Goal: Task Accomplishment & Management: Manage account settings

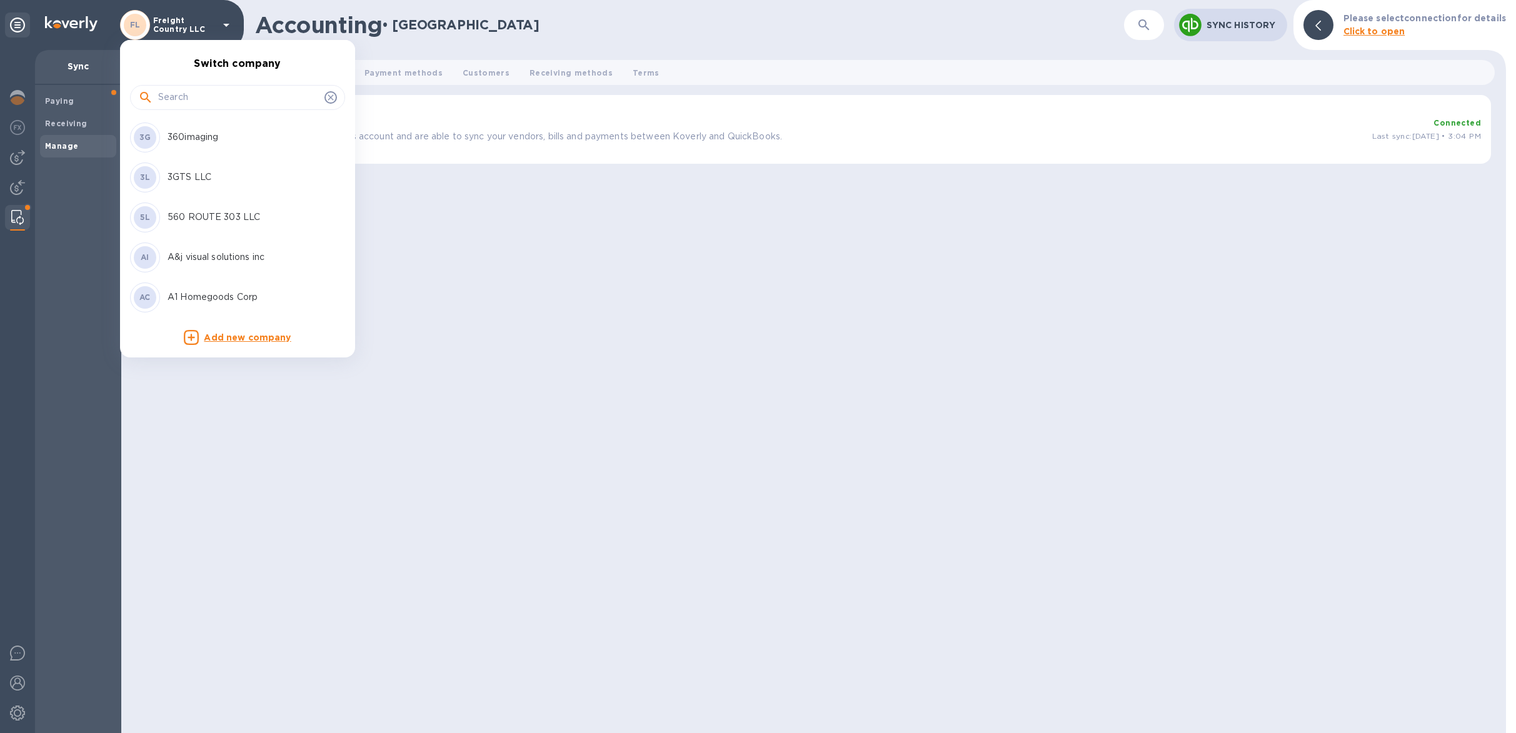
click at [183, 24] on div at bounding box center [758, 366] width 1516 height 733
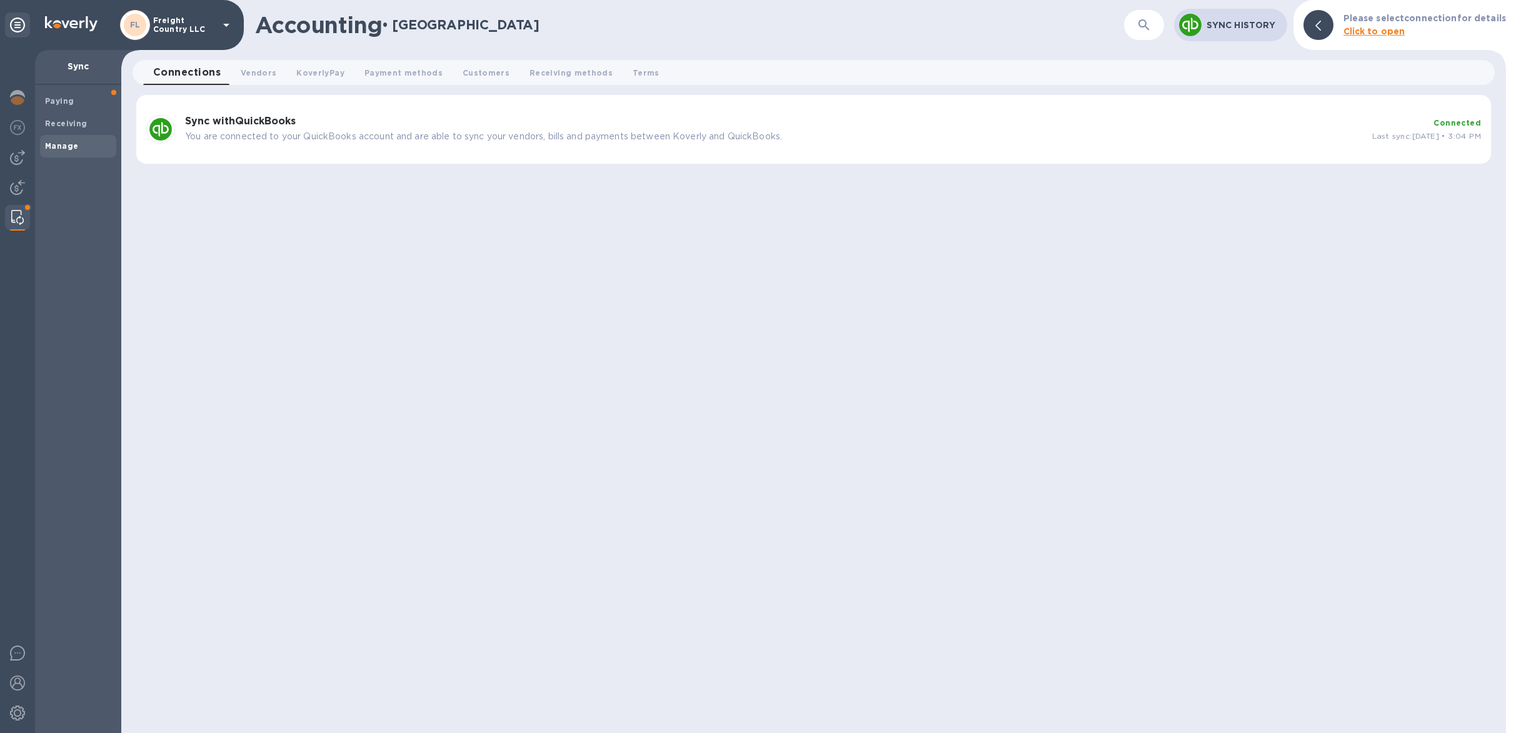
click at [188, 31] on p "Freight Country LLC" at bounding box center [184, 25] width 63 height 18
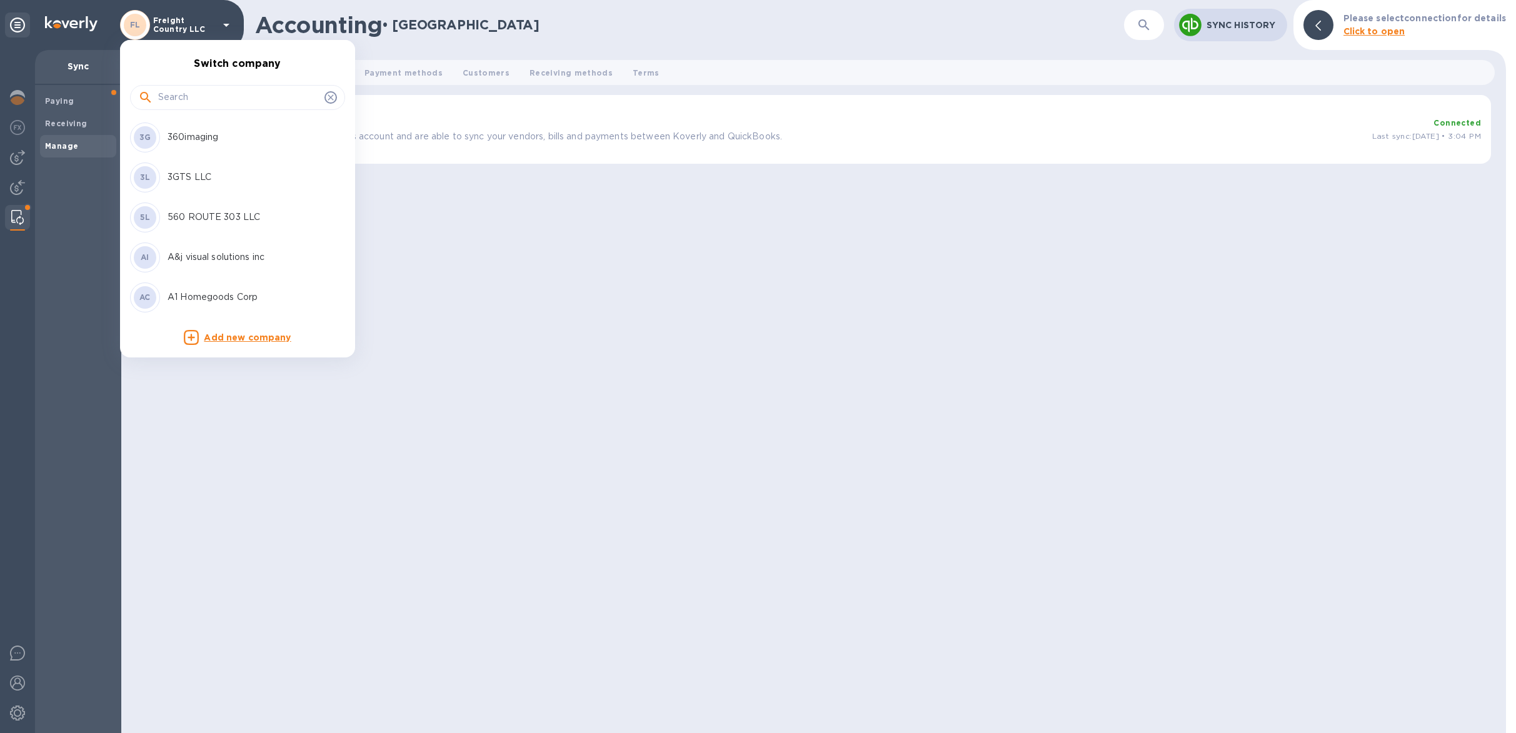
click at [200, 102] on input "text" at bounding box center [238, 97] width 161 height 19
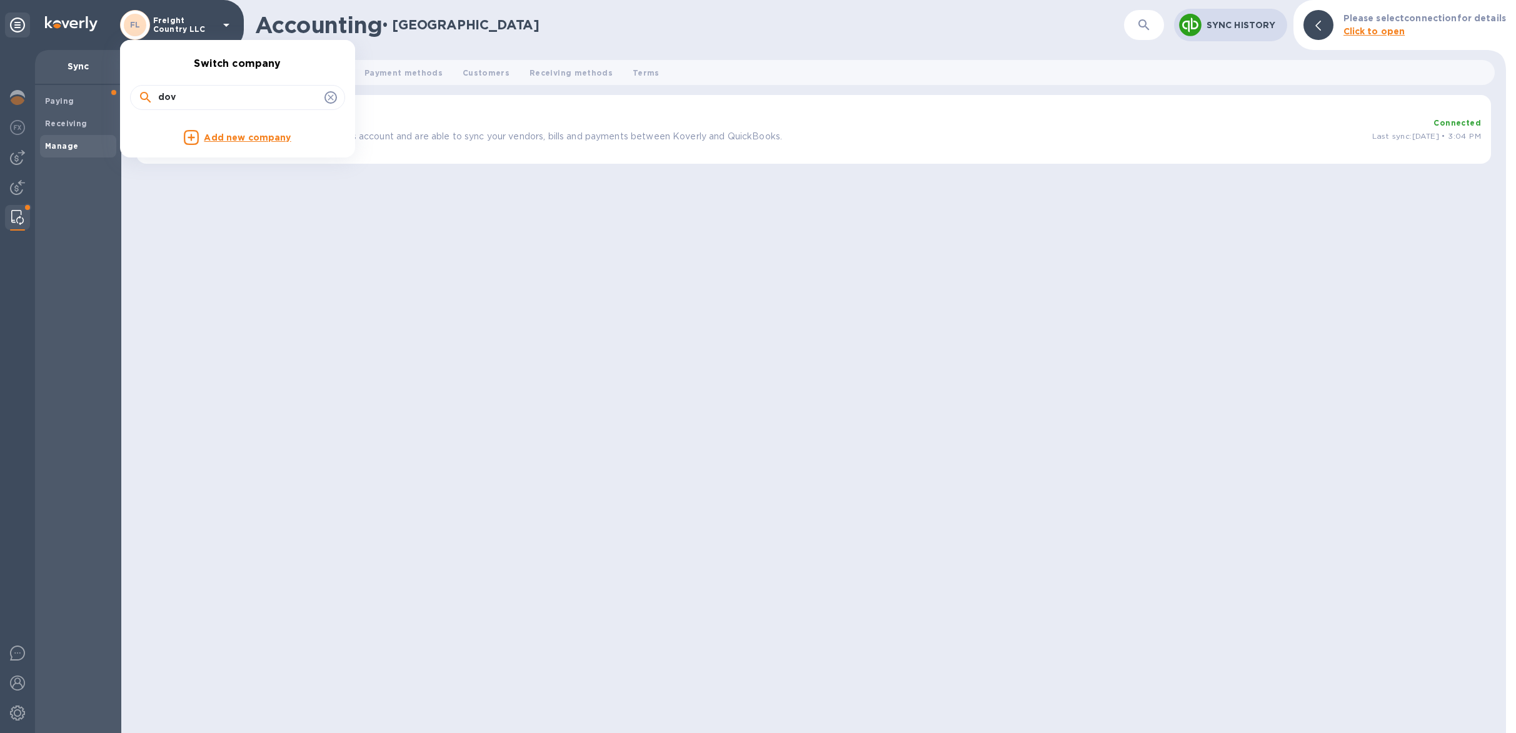
drag, startPoint x: 184, startPoint y: 98, endPoint x: 148, endPoint y: 90, distance: 37.0
click at [148, 90] on div "dov" at bounding box center [237, 97] width 215 height 25
drag, startPoint x: 194, startPoint y: 96, endPoint x: 122, endPoint y: 92, distance: 72.6
click at [122, 92] on div "dov" at bounding box center [237, 96] width 235 height 43
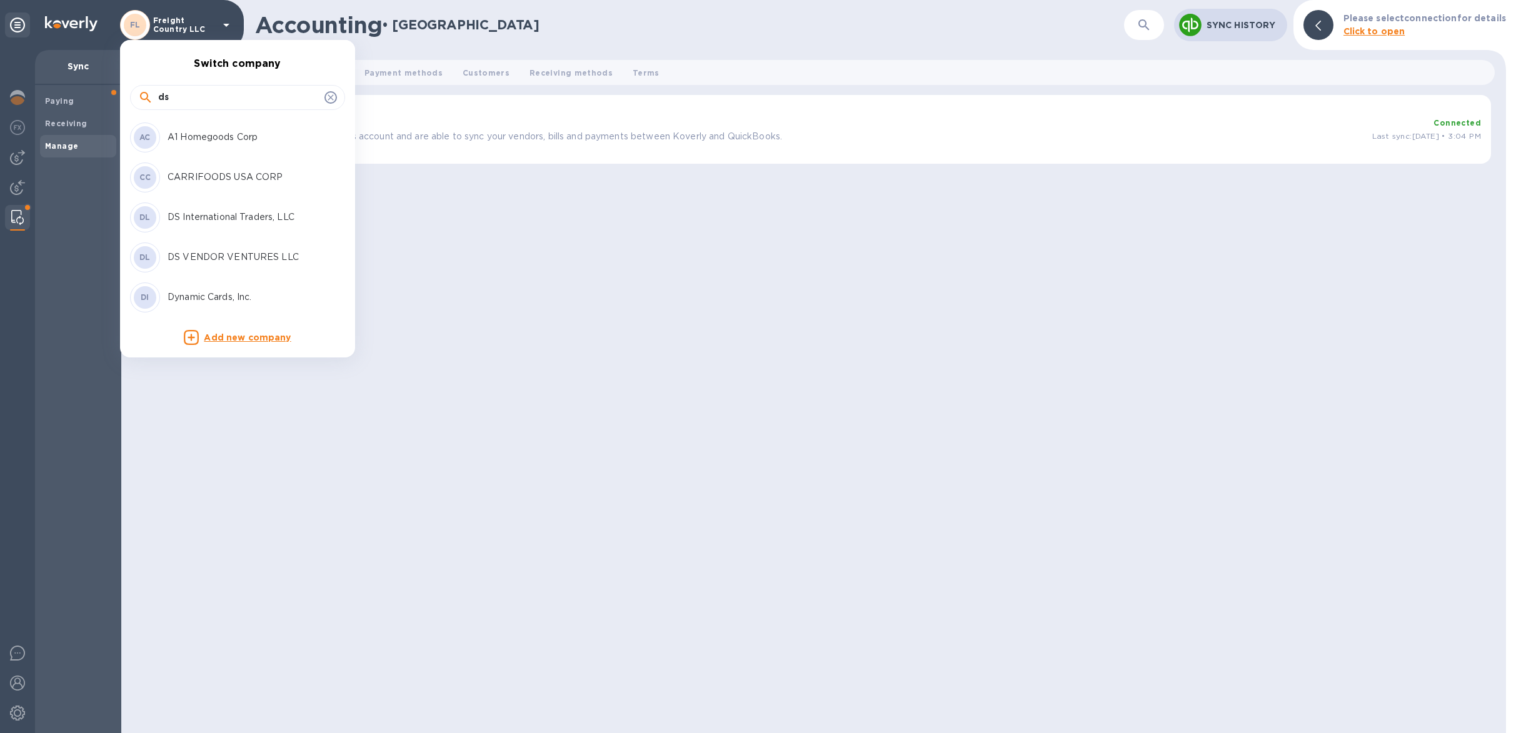
type input "ds"
click at [209, 223] on p "DS International Traders, LLC" at bounding box center [247, 217] width 158 height 13
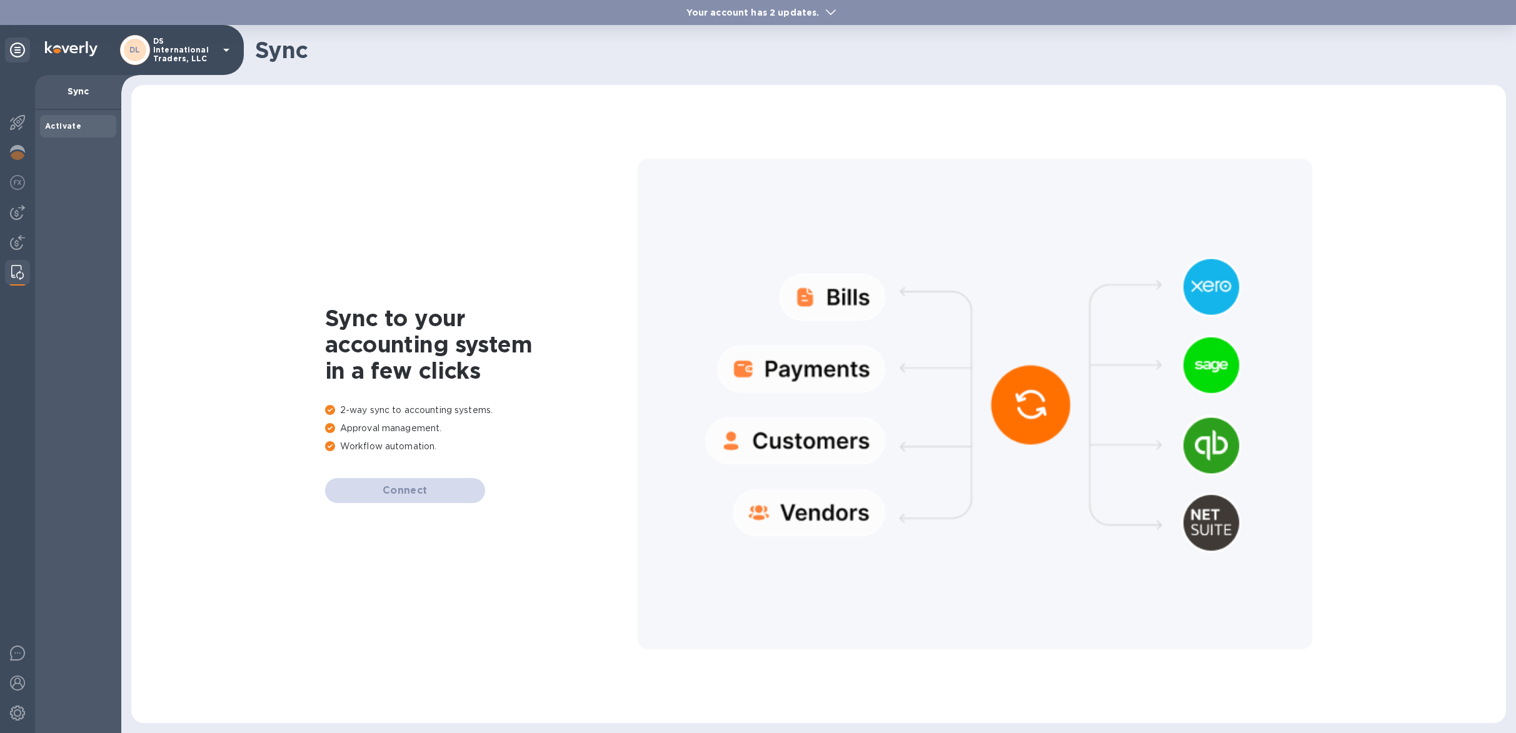
click at [786, 13] on b "Your account has 2 updates." at bounding box center [752, 13] width 133 height 10
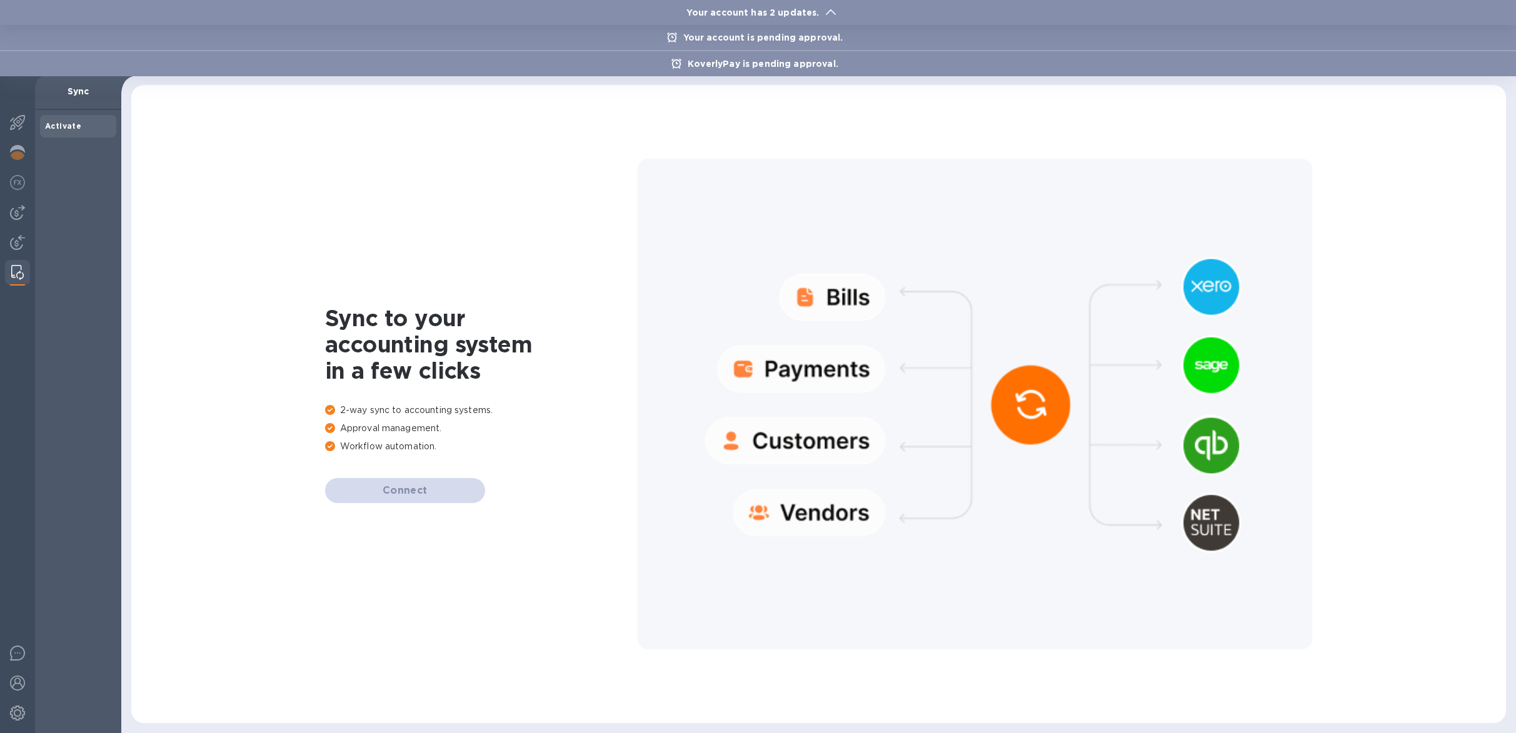
click at [496, 144] on div at bounding box center [758, 366] width 1516 height 733
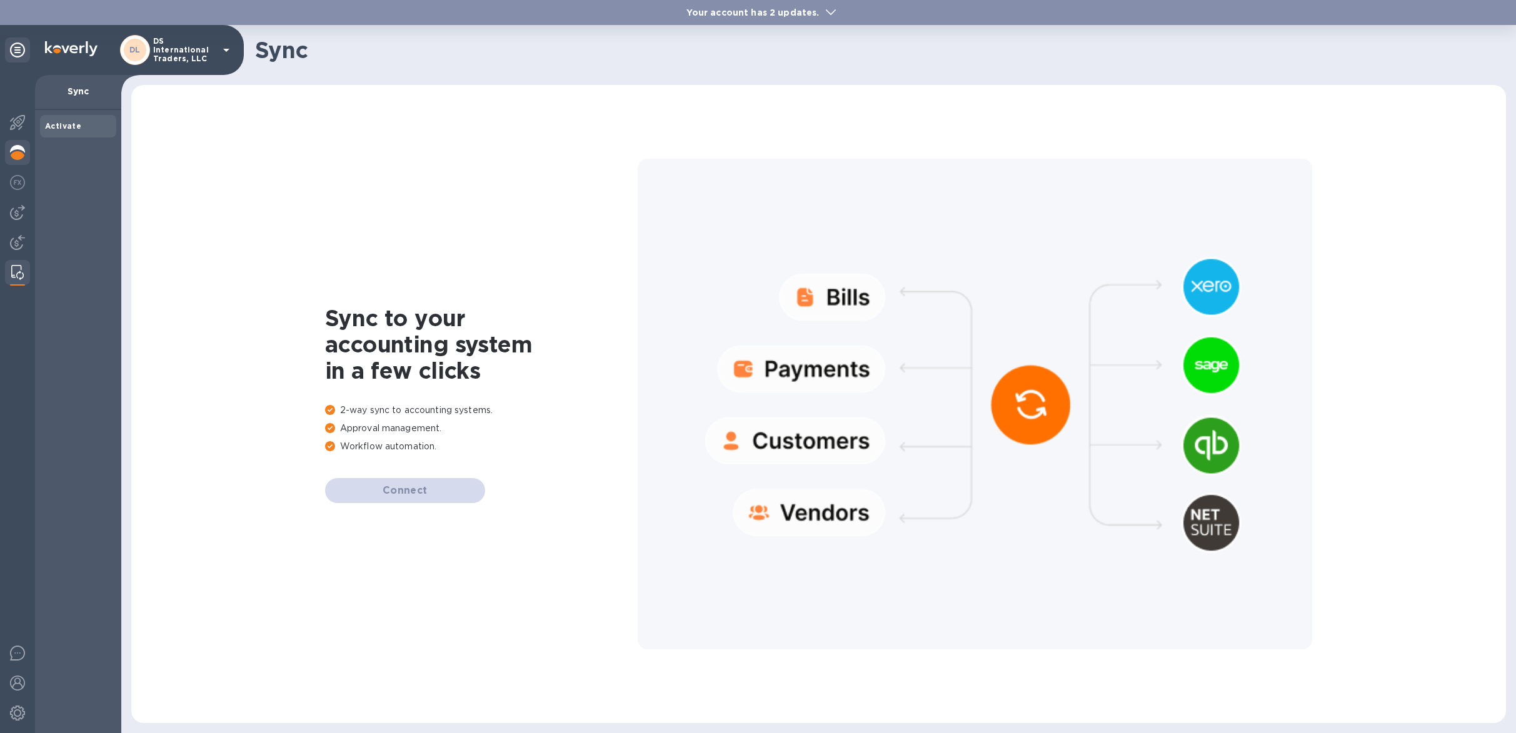
click at [24, 152] on img at bounding box center [17, 152] width 15 height 15
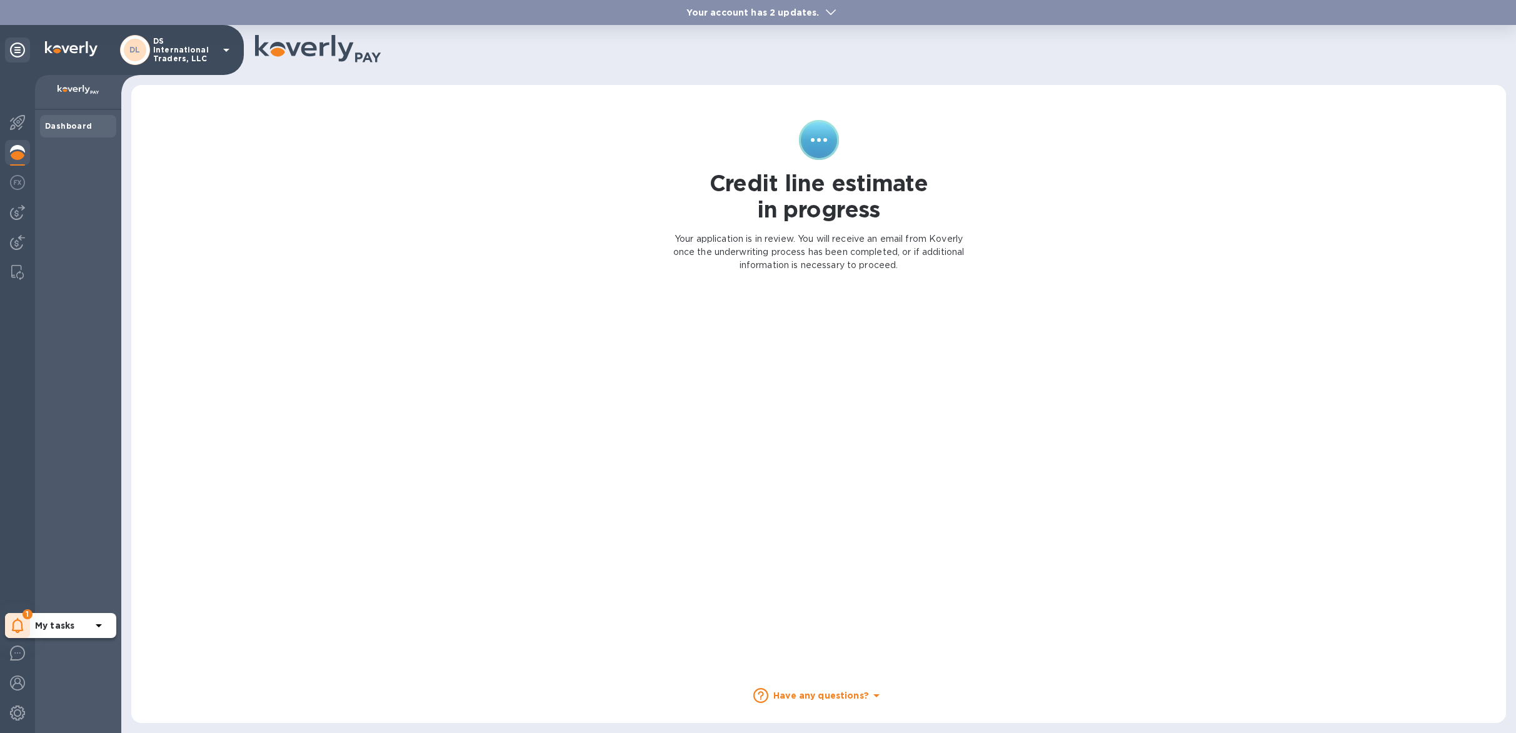
click at [28, 619] on span "1" at bounding box center [28, 614] width 10 height 10
click at [68, 590] on p "You have pending companies." at bounding box center [99, 587] width 129 height 13
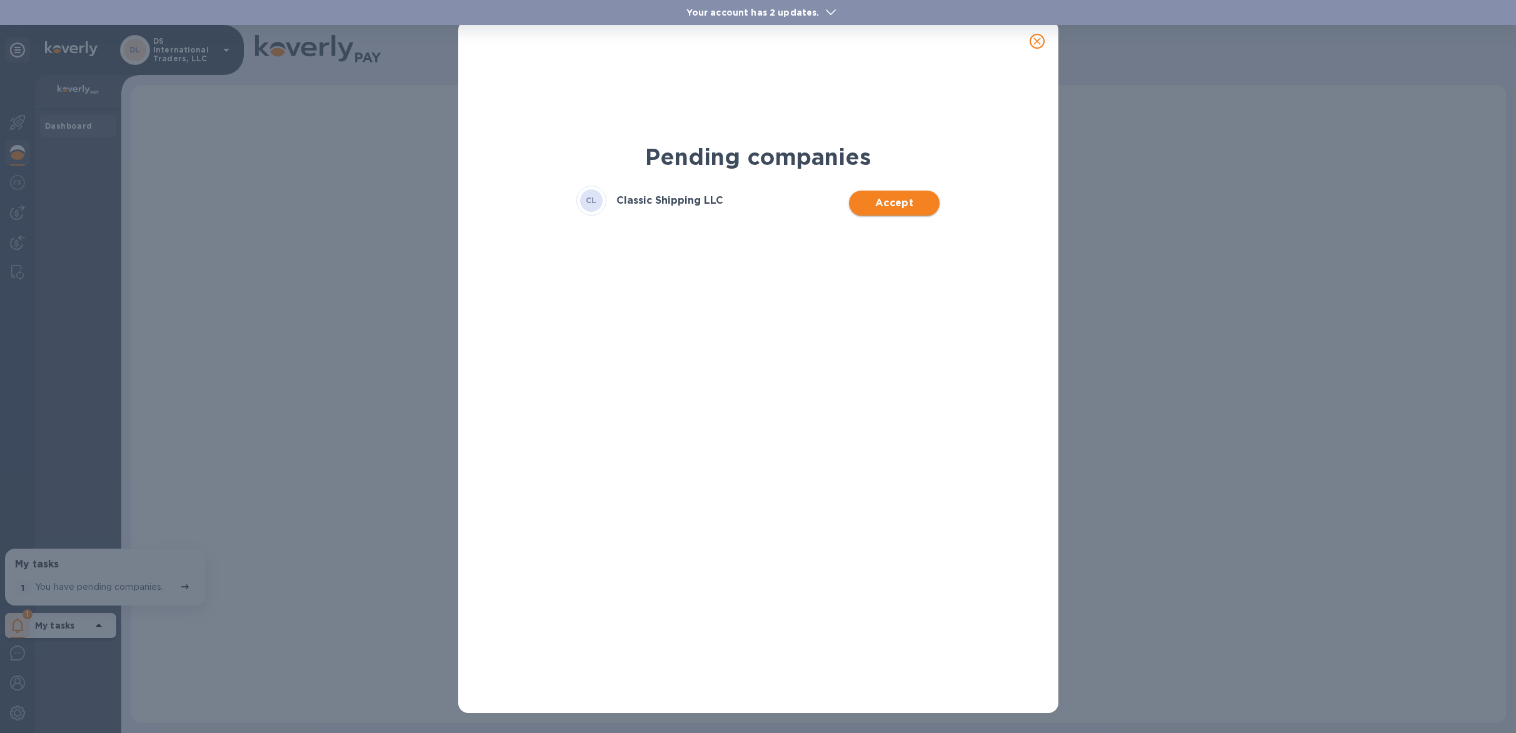
click at [898, 197] on span "Accept" at bounding box center [894, 203] width 71 height 15
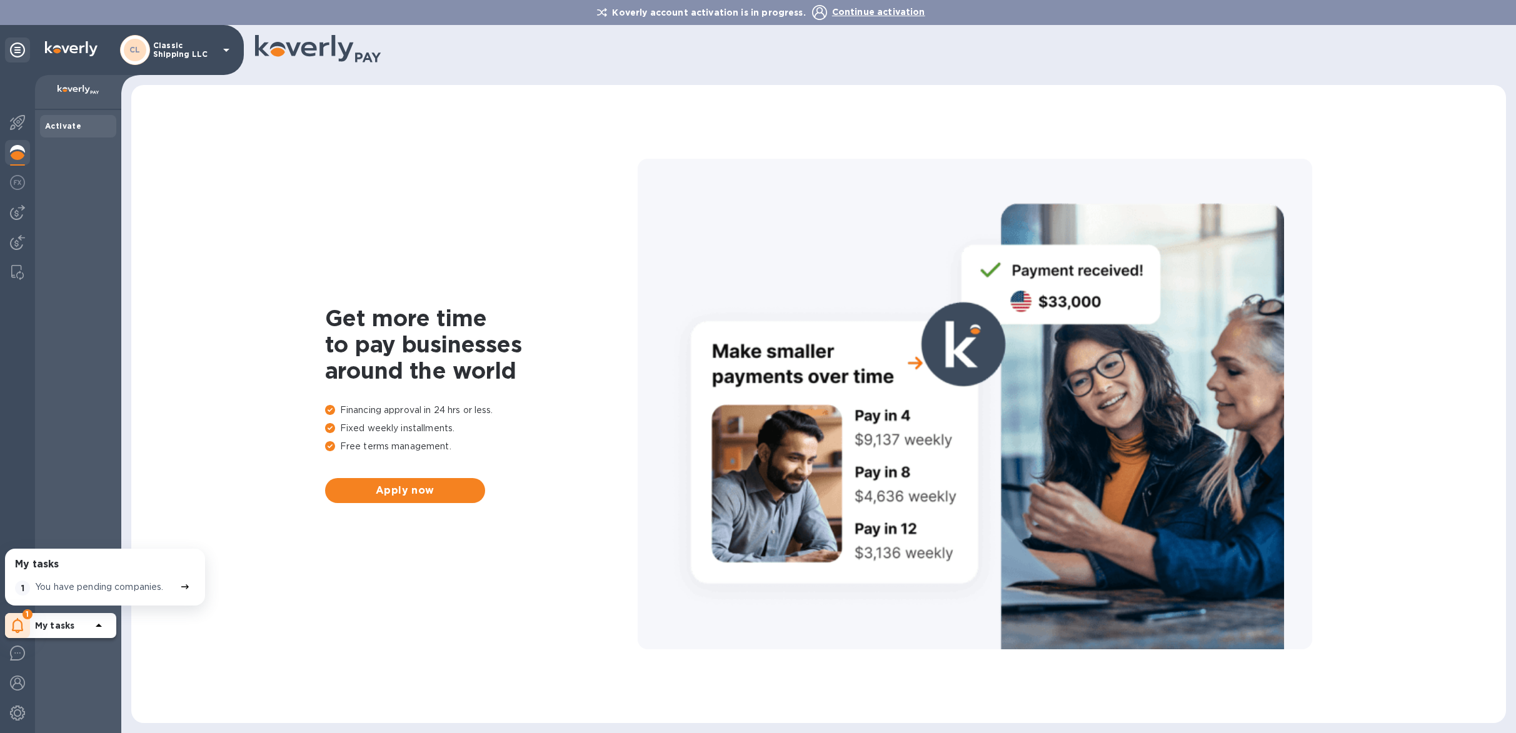
click at [864, 8] on span "Continue activation" at bounding box center [878, 12] width 93 height 10
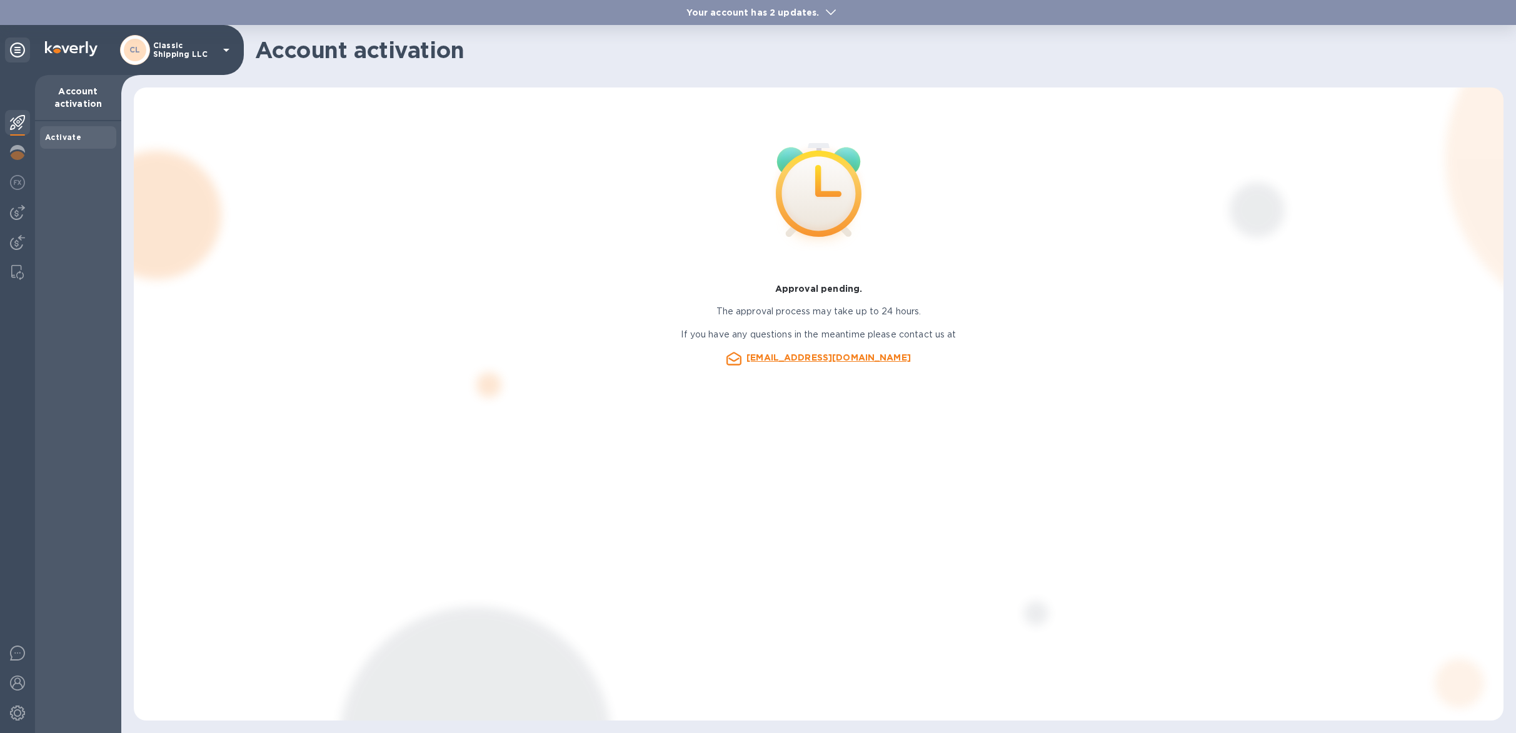
click at [211, 61] on div "CL Classic Shipping LLC" at bounding box center [177, 50] width 114 height 30
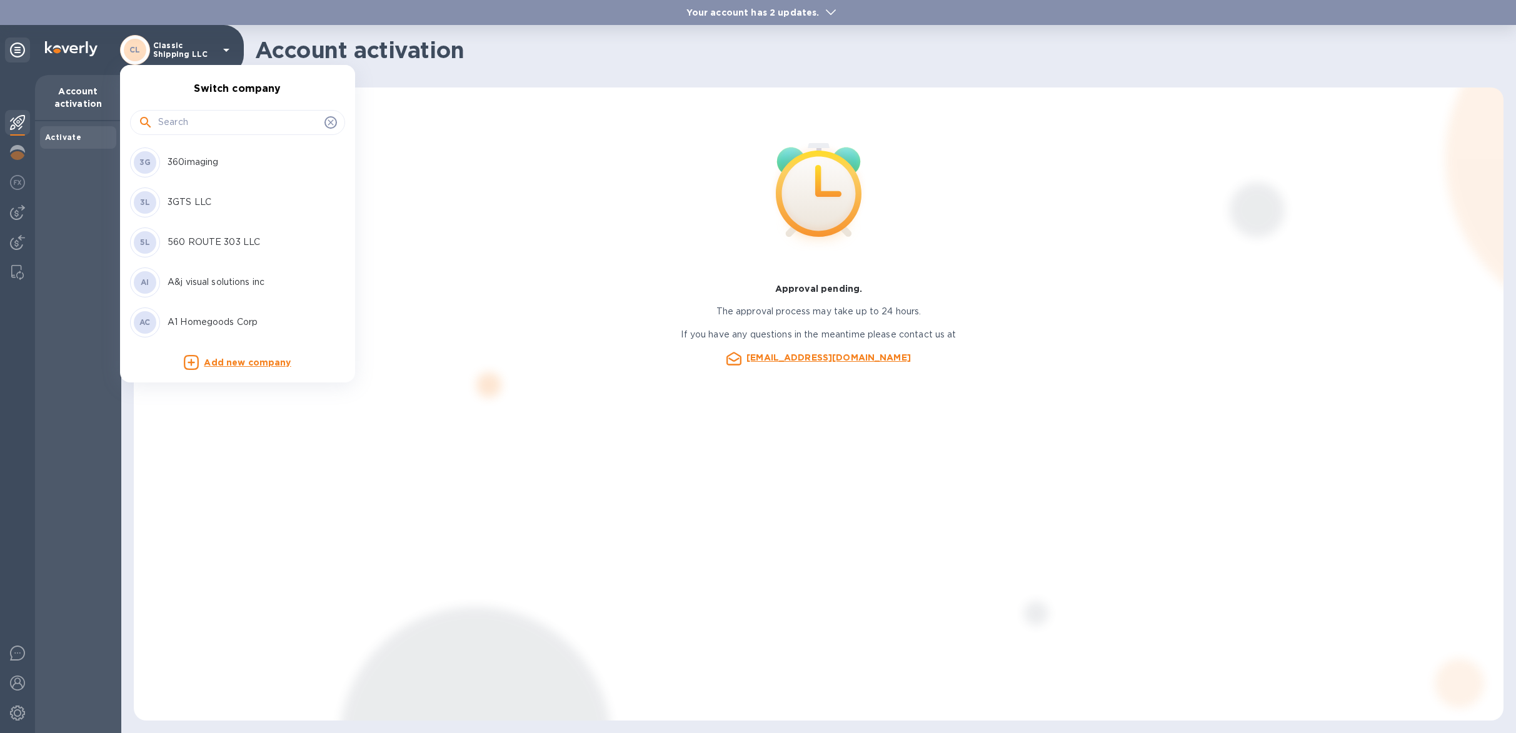
click at [232, 131] on input "text" at bounding box center [238, 122] width 161 height 19
click at [234, 128] on input "text" at bounding box center [238, 122] width 161 height 19
type input "ds"
click at [235, 248] on p "DS International Traders, LLC" at bounding box center [247, 242] width 158 height 13
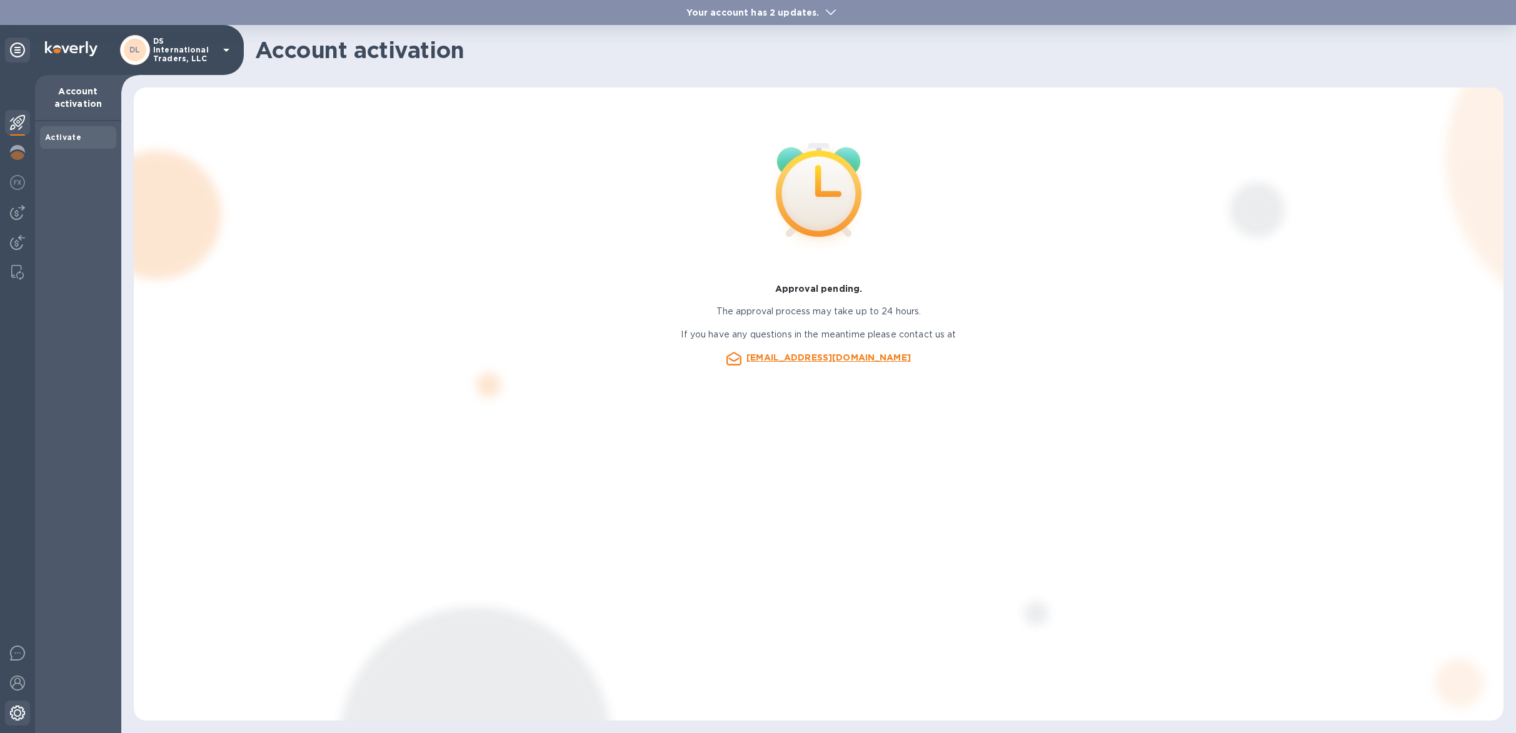
click at [22, 713] on img at bounding box center [17, 713] width 15 height 15
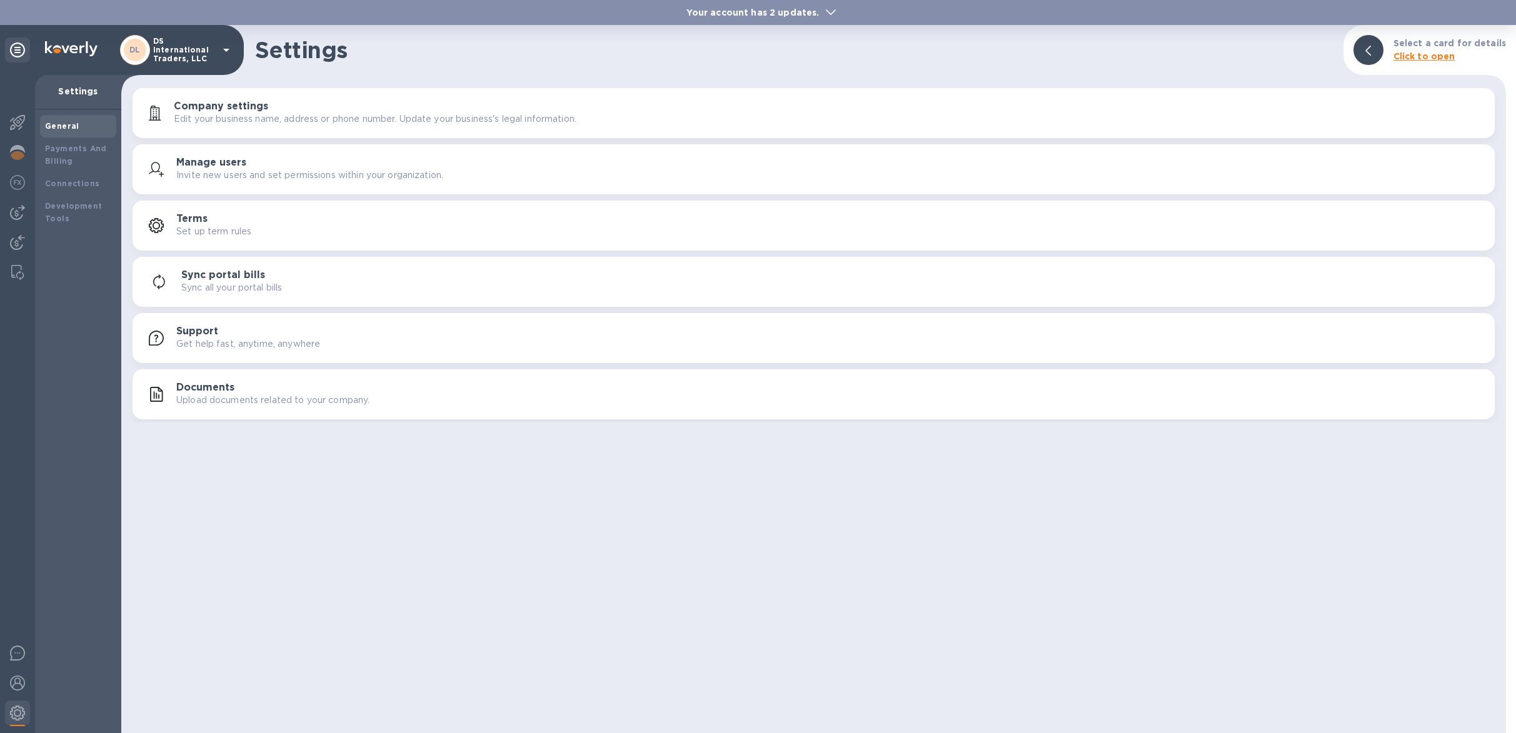
click at [207, 156] on div "Manage users Invite new users and set permissions within your organization." at bounding box center [813, 169] width 1347 height 30
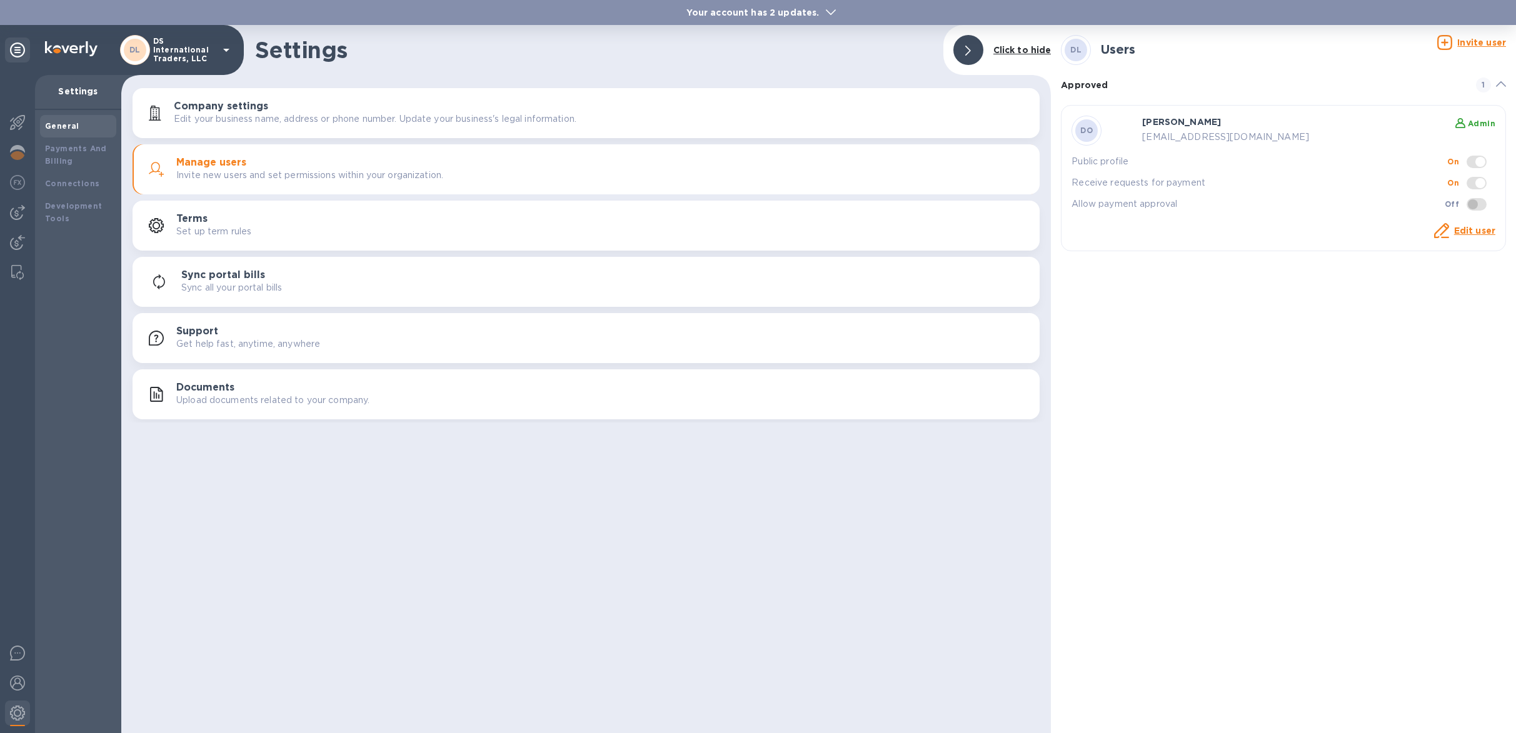
click at [1457, 238] on div "Edit user" at bounding box center [1474, 232] width 46 height 21
click at [1471, 233] on link "Edit user" at bounding box center [1474, 231] width 41 height 10
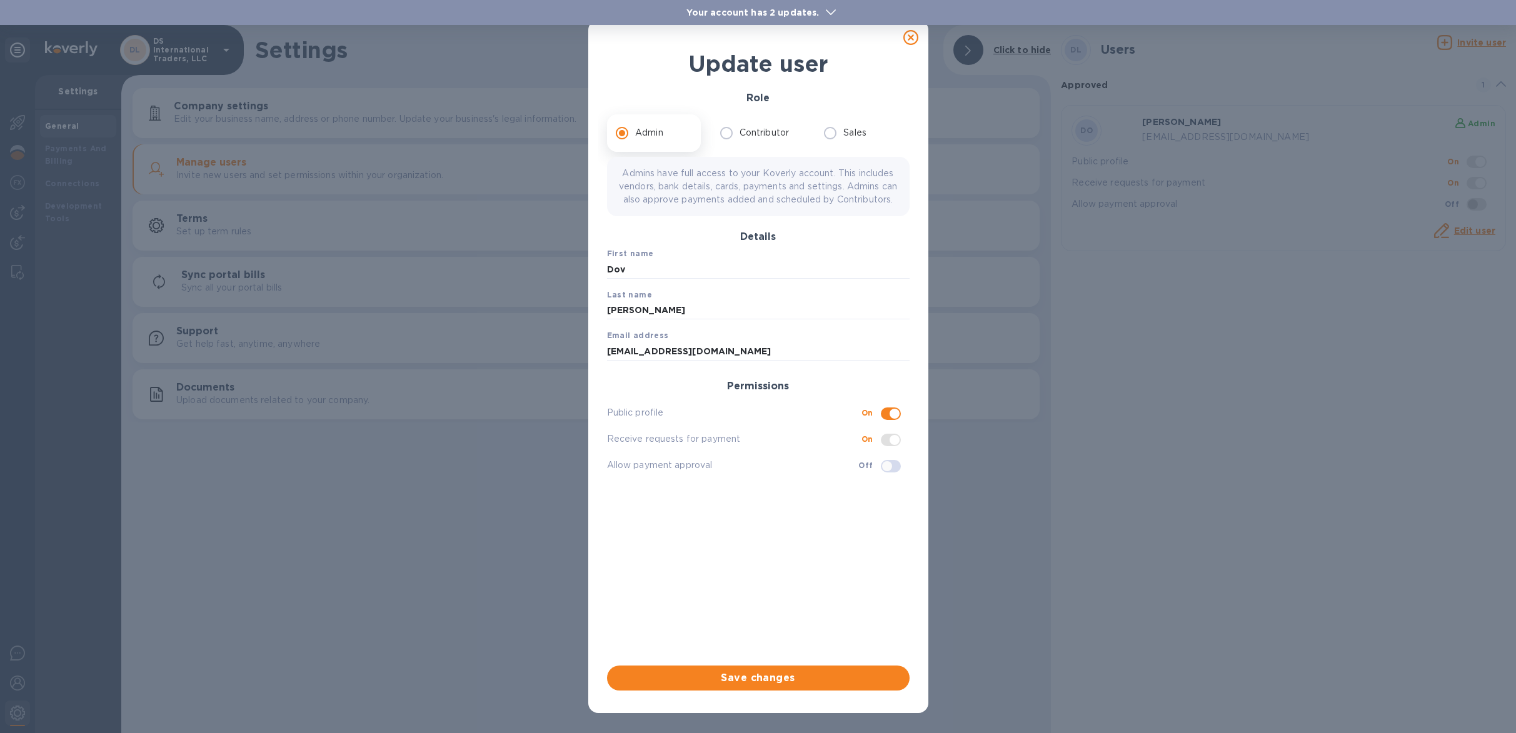
click at [912, 39] on icon at bounding box center [910, 37] width 15 height 15
checkbox input "false"
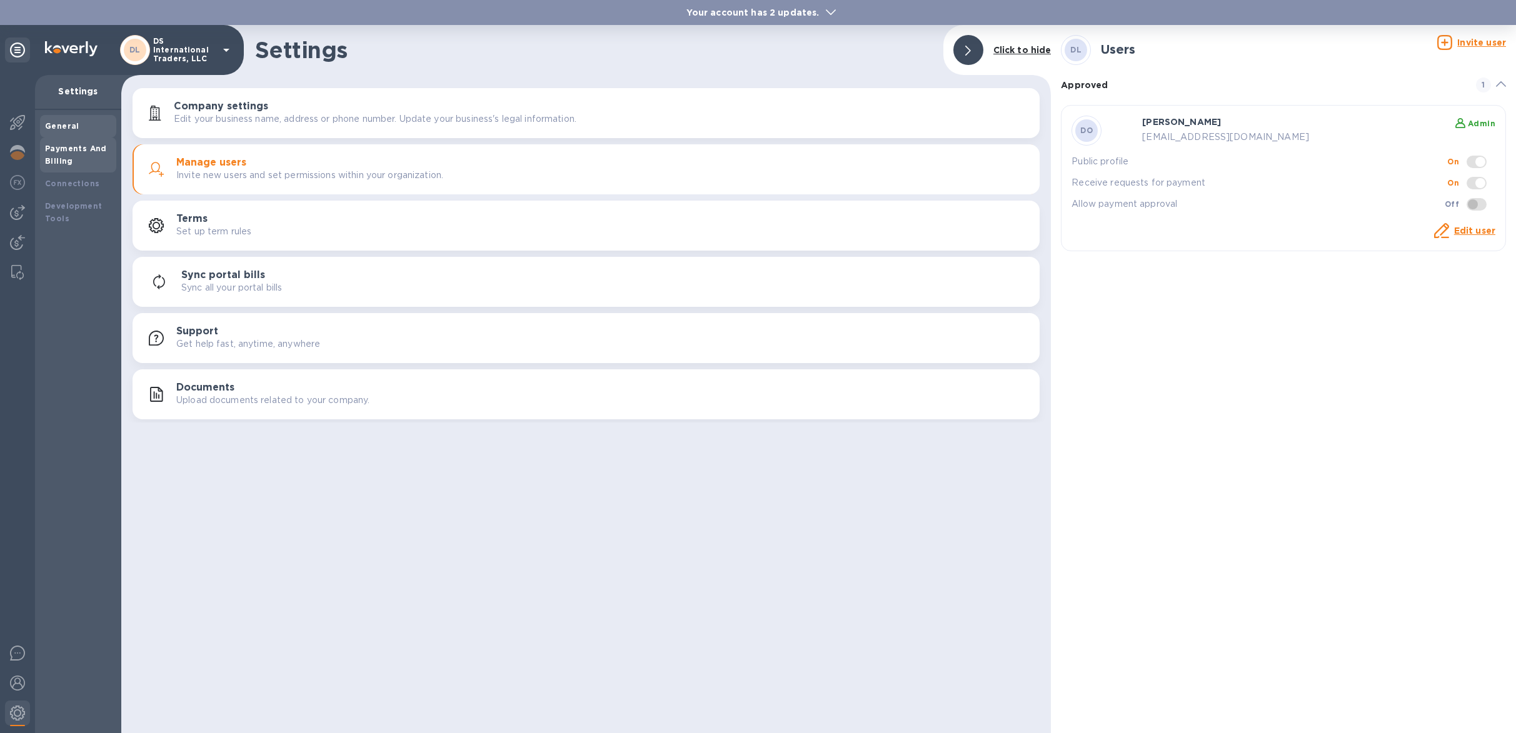
click at [102, 149] on b "Payments And Billing" at bounding box center [76, 155] width 62 height 22
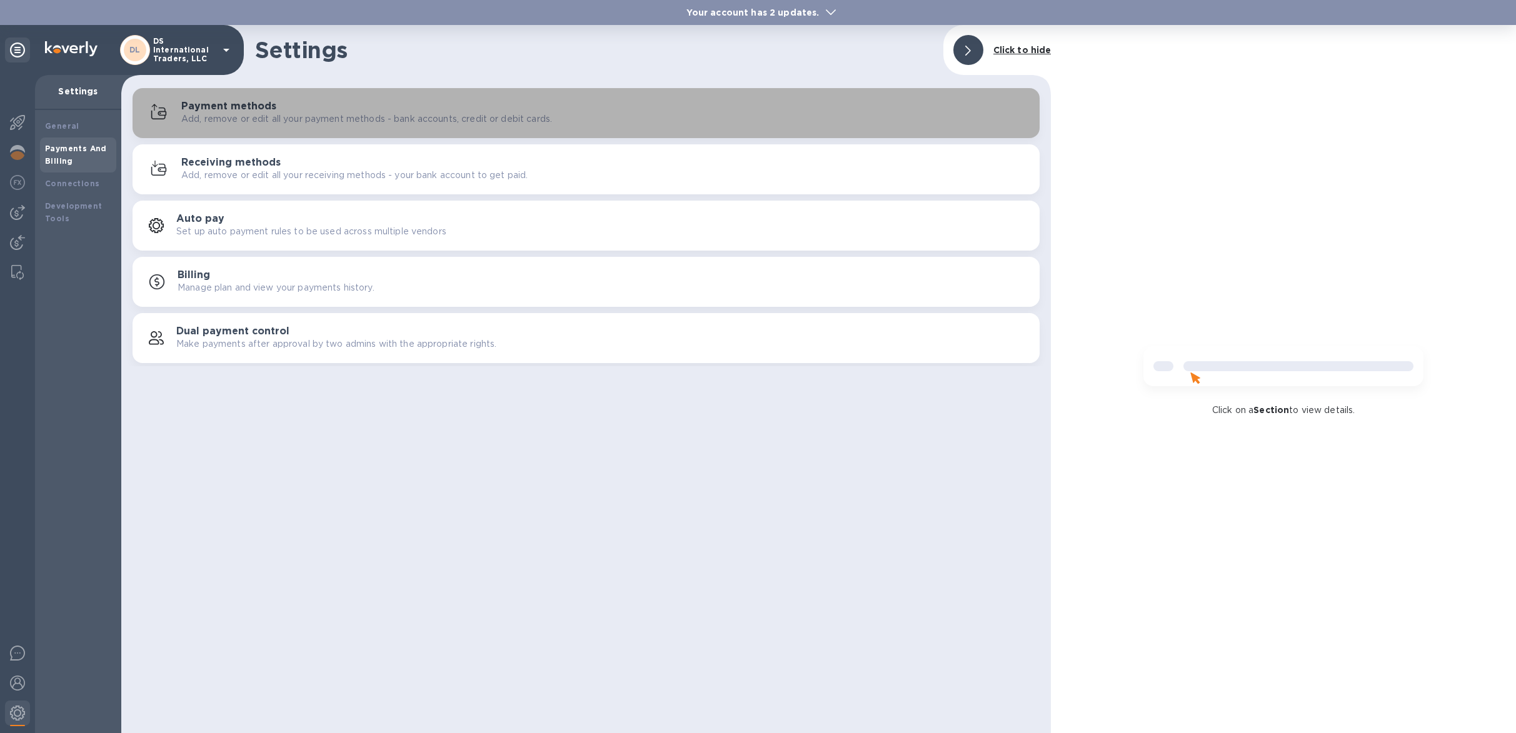
click at [221, 120] on p "Add, remove or edit all your payment methods - bank accounts, credit or debit c…" at bounding box center [366, 119] width 371 height 13
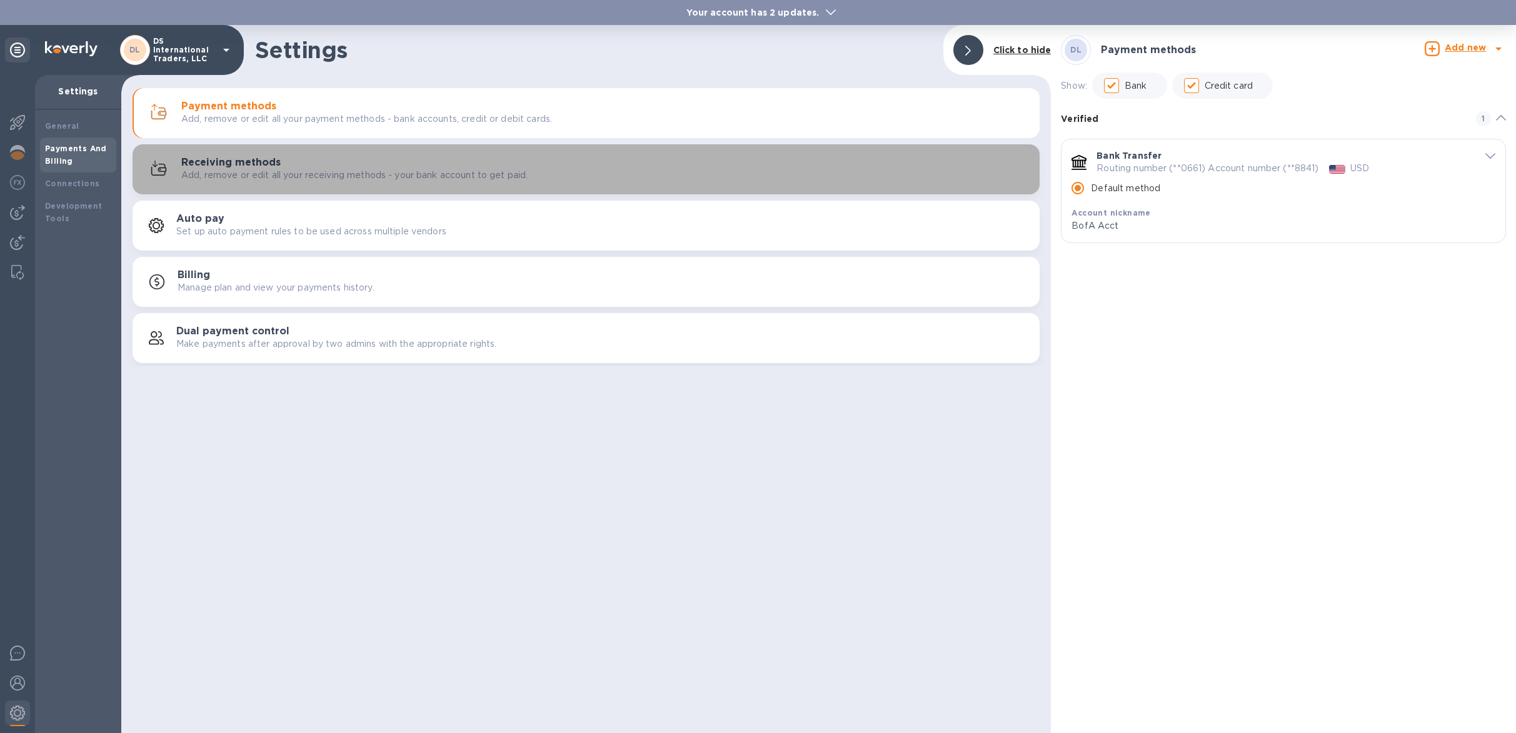
click at [201, 186] on button "Receiving methods Add, remove or edit all your receiving methods - your bank ac…" at bounding box center [586, 169] width 907 height 50
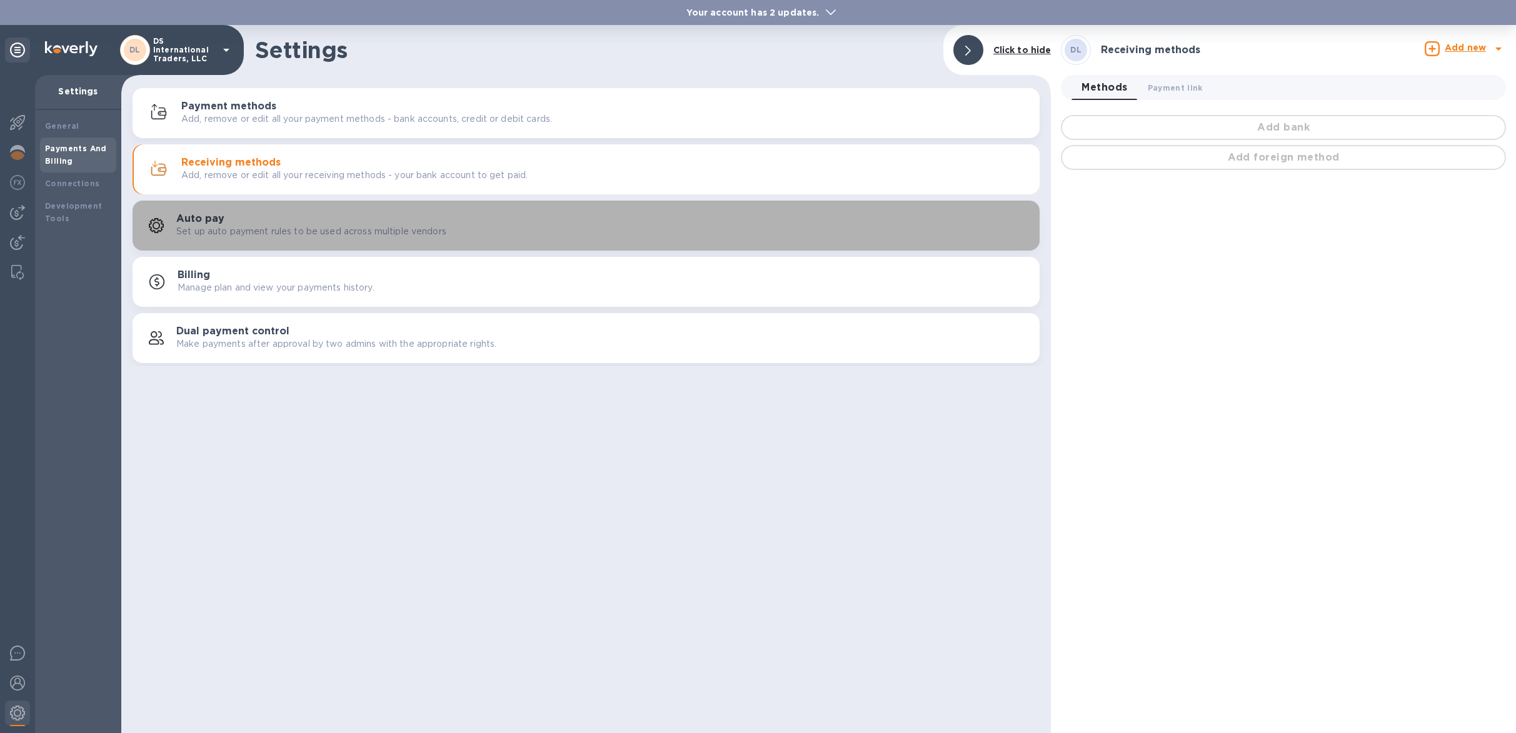
click at [215, 228] on p "Set up auto payment rules to be used across multiple vendors" at bounding box center [311, 231] width 270 height 13
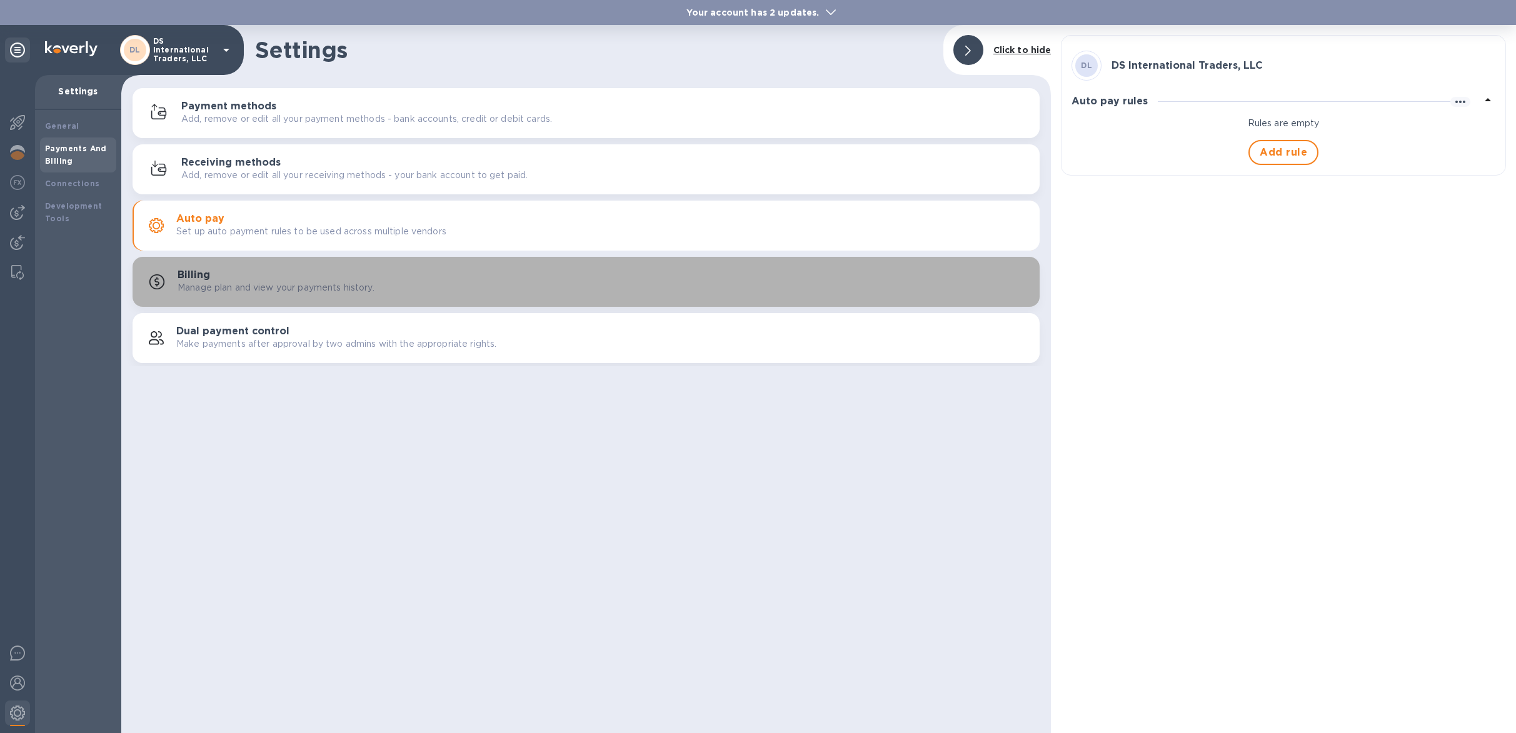
click at [206, 259] on button "Billing Manage plan and view your payments history." at bounding box center [586, 282] width 907 height 50
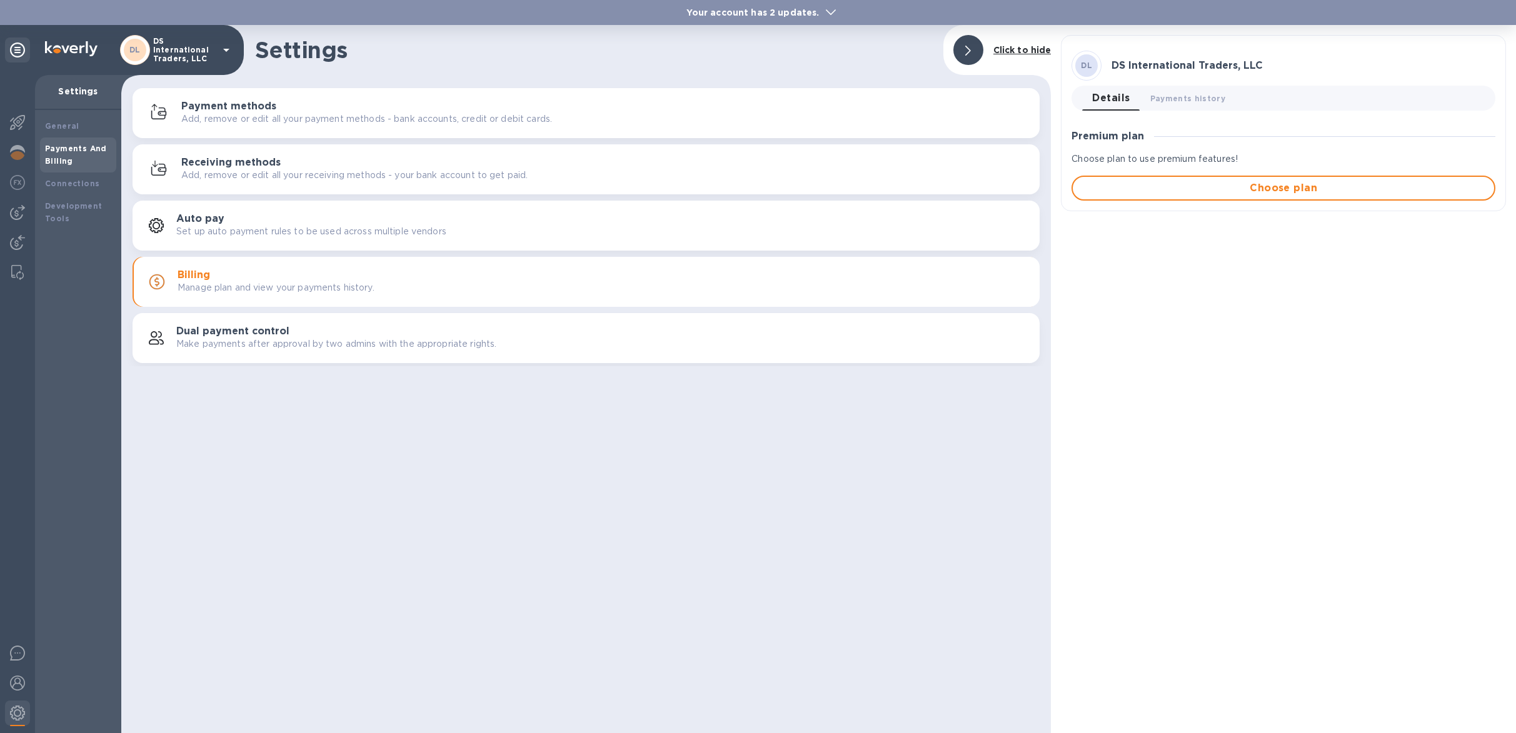
click at [235, 326] on h3 "Dual payment control" at bounding box center [232, 332] width 113 height 12
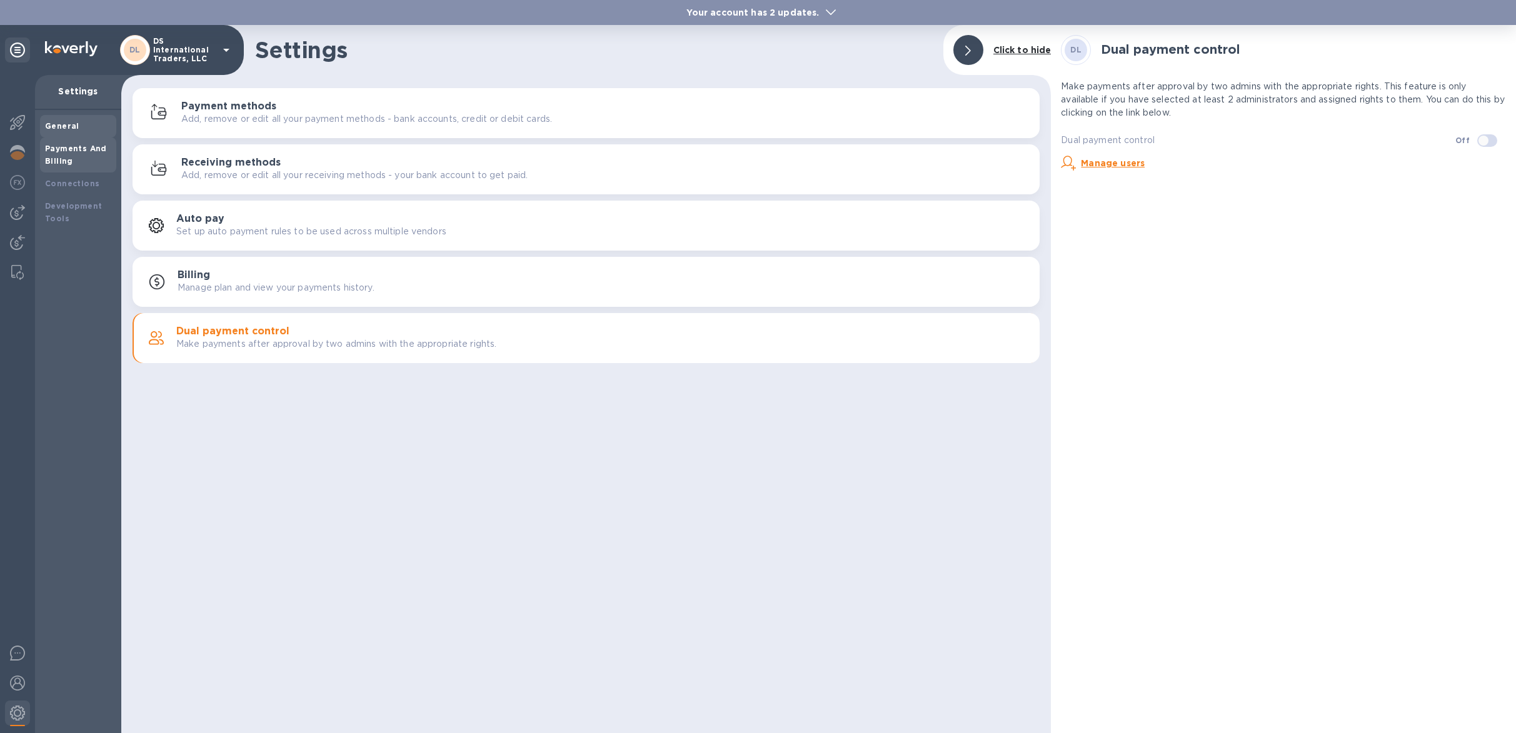
click at [107, 128] on div "General" at bounding box center [78, 126] width 66 height 13
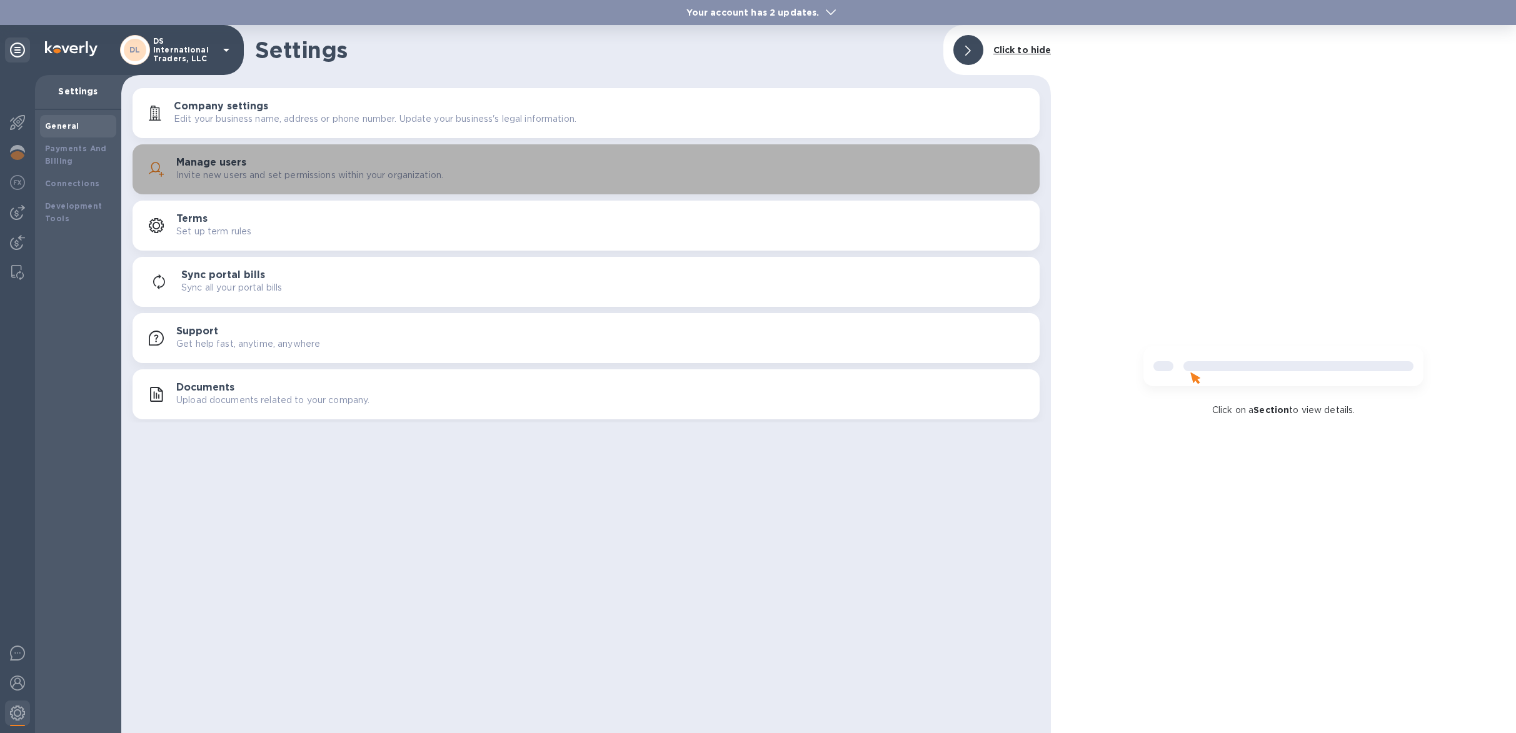
click at [242, 154] on div "Manage users Invite new users and set permissions within your organization." at bounding box center [586, 169] width 892 height 30
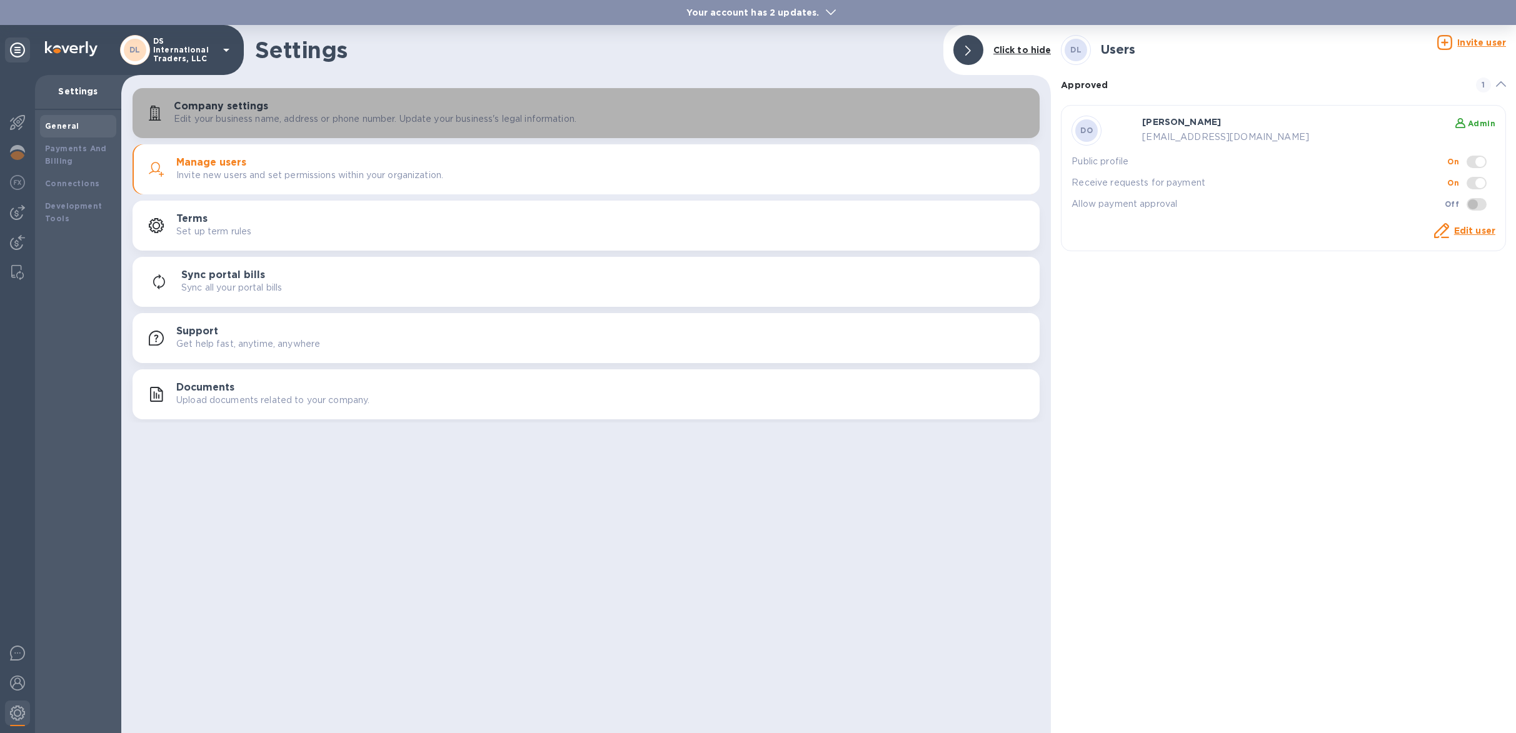
click at [251, 125] on p "Edit your business name, address or phone number. Update your business's legal …" at bounding box center [375, 119] width 403 height 13
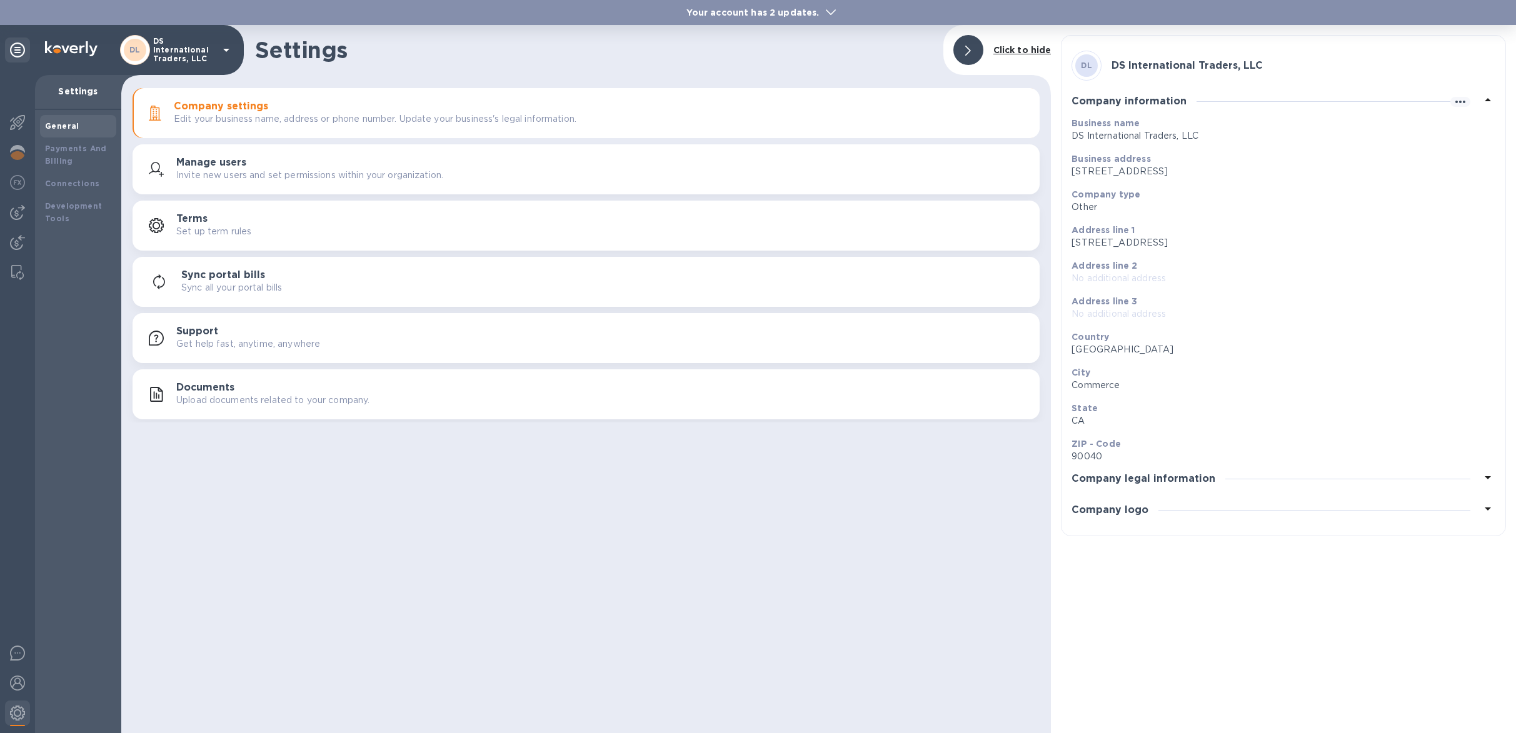
click at [413, 176] on p "Invite new users and set permissions within your organization." at bounding box center [309, 175] width 267 height 13
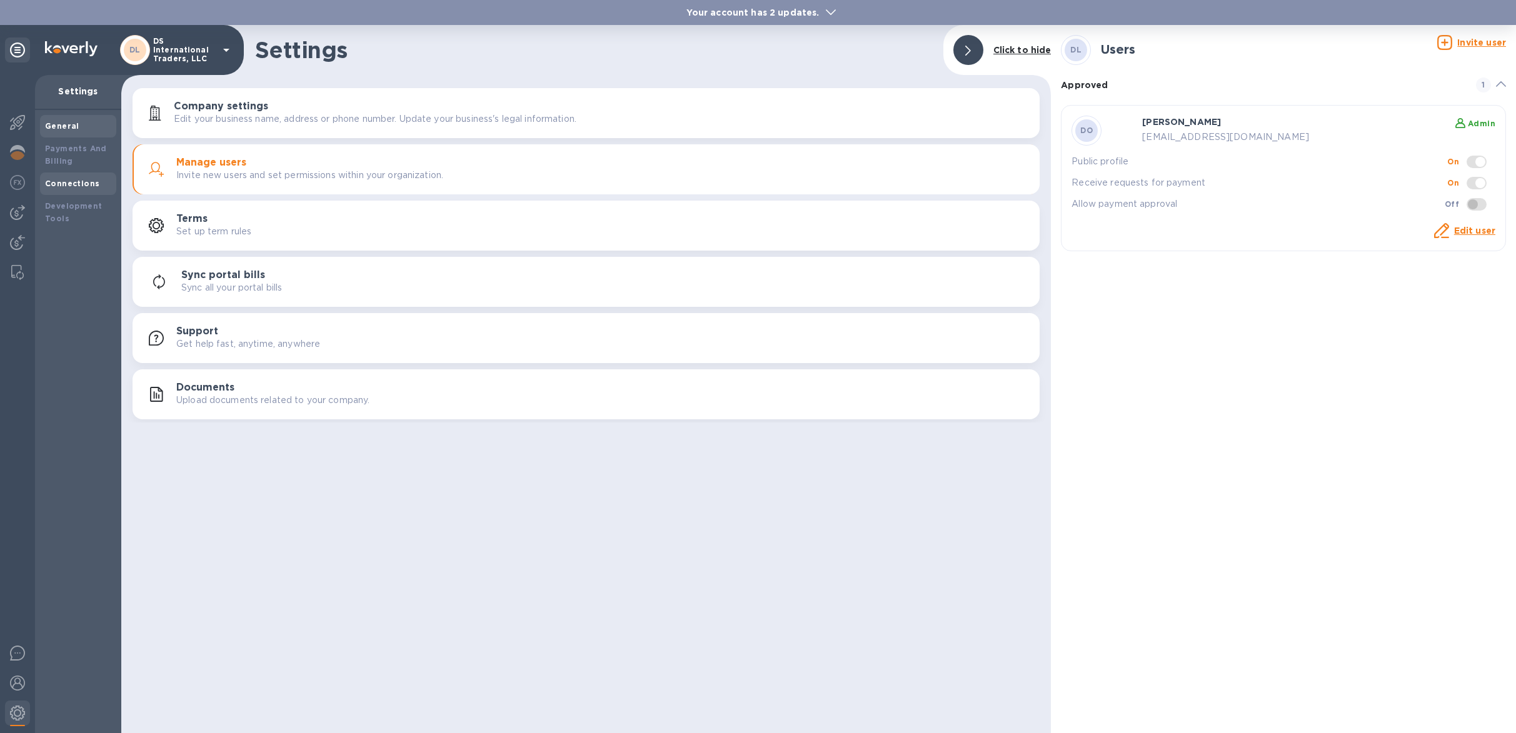
click at [83, 191] on div "Connections" at bounding box center [78, 184] width 76 height 23
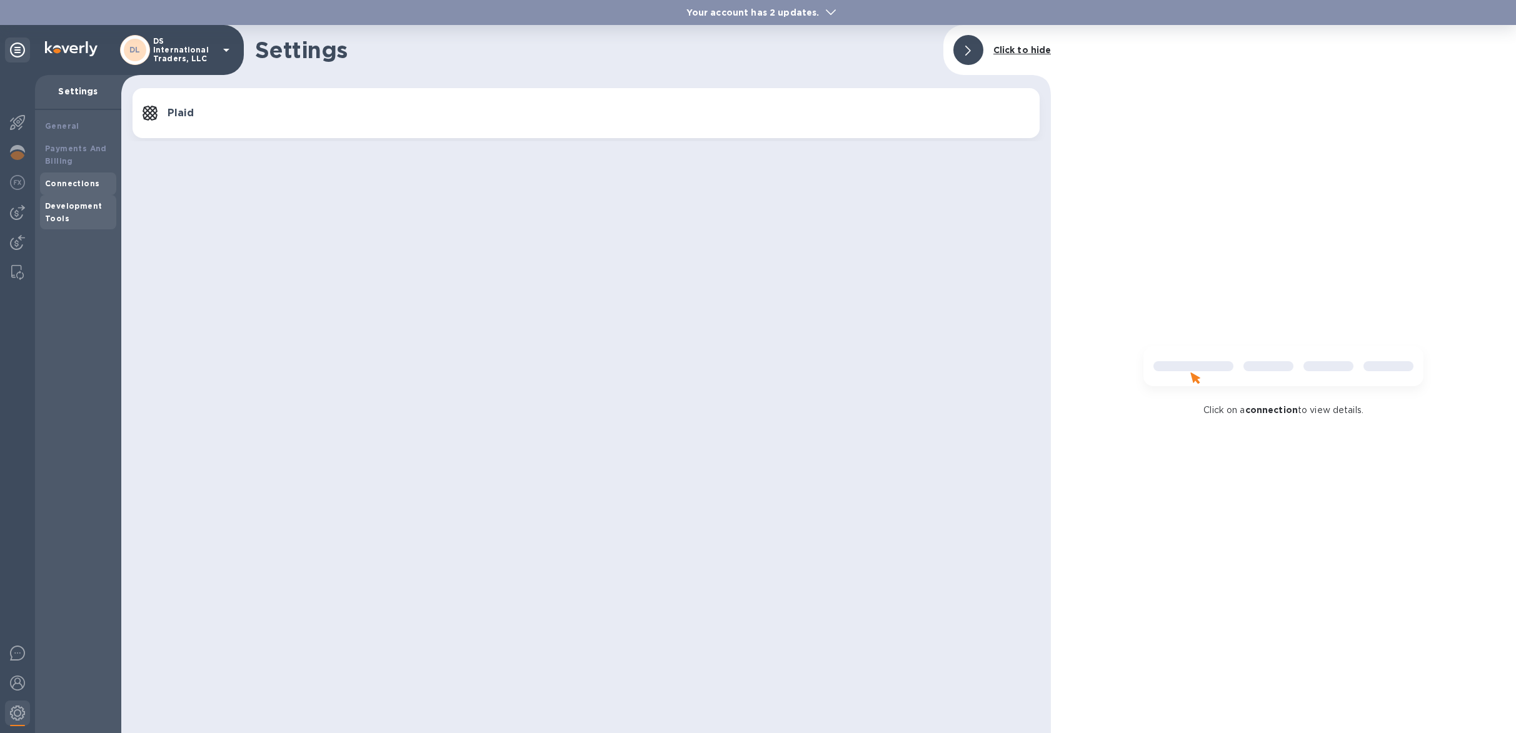
click at [89, 224] on div "Development Tools" at bounding box center [78, 212] width 66 height 25
